Goal: Navigation & Orientation: Find specific page/section

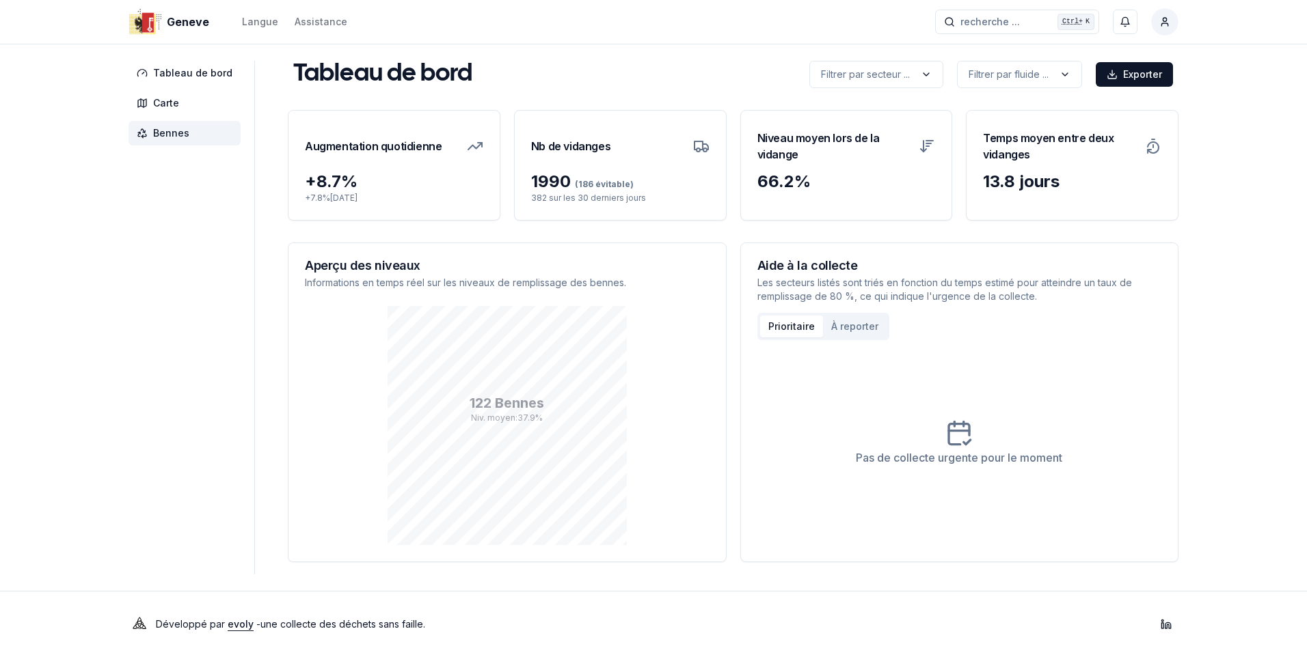
click at [159, 125] on span "Bennes" at bounding box center [184, 133] width 112 height 25
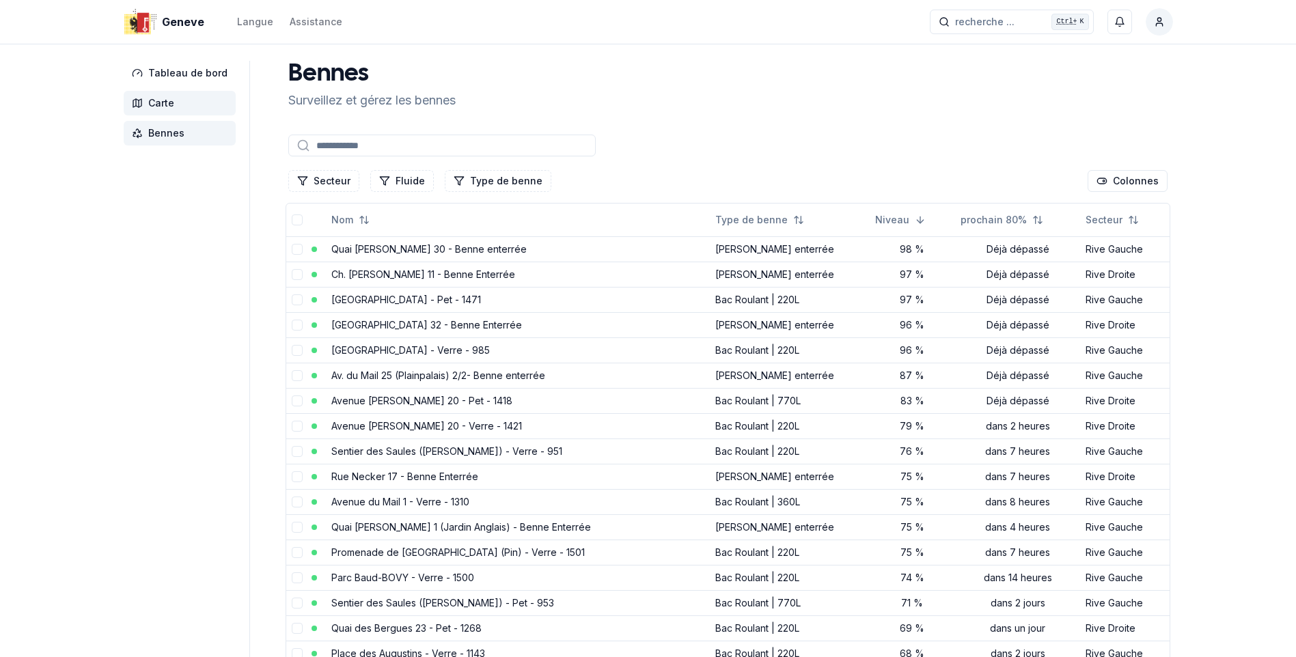
click at [173, 104] on span "Carte" at bounding box center [161, 103] width 26 height 14
